Goal: Check status

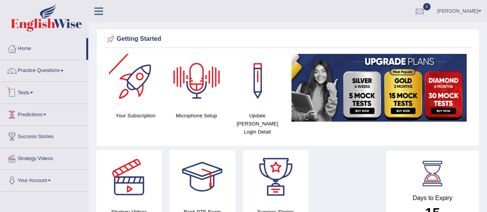
click at [32, 91] on link "Tests" at bounding box center [44, 91] width 88 height 19
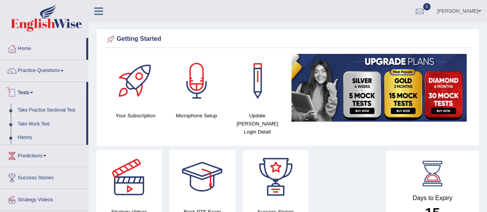
click at [22, 92] on link "Tests" at bounding box center [43, 91] width 86 height 19
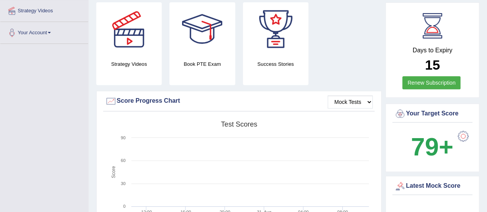
scroll to position [136, 0]
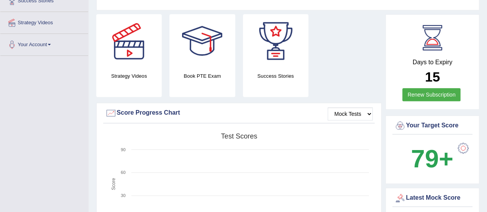
click at [245, 133] on tspan "Test scores" at bounding box center [239, 137] width 36 height 8
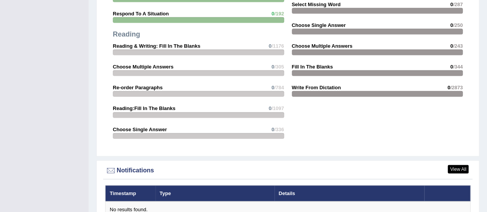
scroll to position [894, 0]
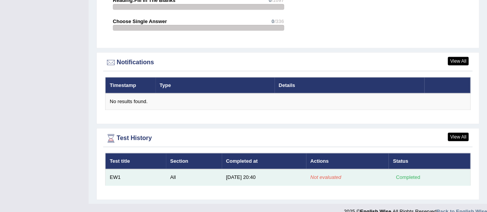
click at [329, 174] on em "Not evaluated" at bounding box center [325, 177] width 31 height 6
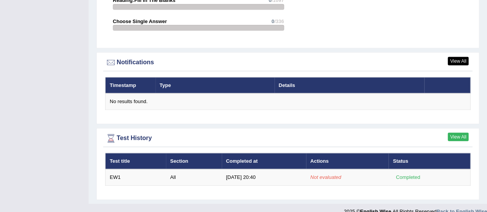
click at [456, 133] on link "View All" at bounding box center [458, 137] width 21 height 8
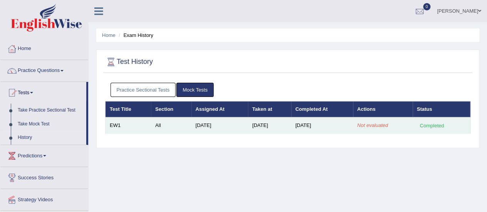
click at [351, 128] on td "Aug 31, 2025" at bounding box center [322, 125] width 62 height 16
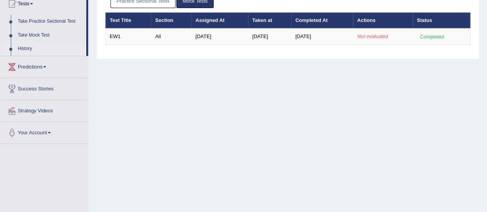
scroll to position [71, 0]
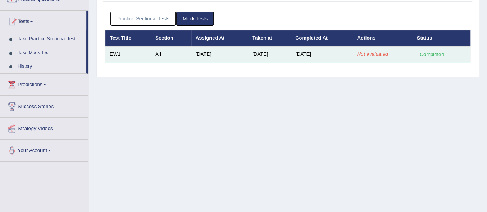
click at [418, 56] on div "Completed" at bounding box center [432, 54] width 30 height 8
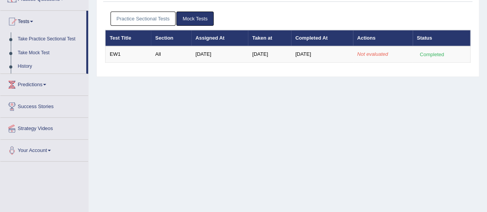
click at [360, 63] on div "Practice Sectional Tests Mock Tests Test Title Section Assigned At Taken at Com…" at bounding box center [287, 40] width 369 height 65
